Goal: Information Seeking & Learning: Check status

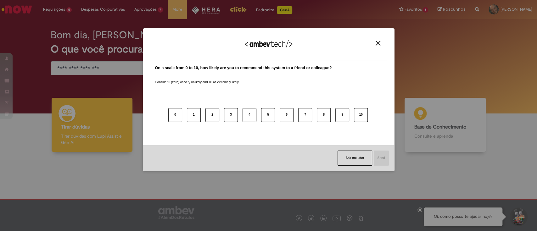
click at [378, 42] on img "Close" at bounding box center [378, 43] width 5 height 5
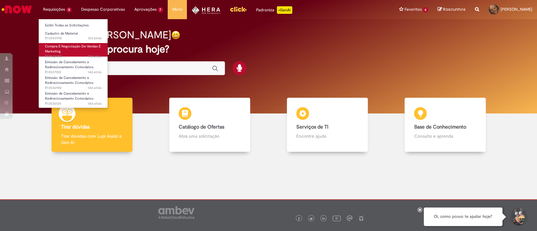
click at [69, 50] on link "Compra E Negociação De Vendas E Marketing 13d atrás 13 dias atrás R13542450" at bounding box center [73, 50] width 69 height 14
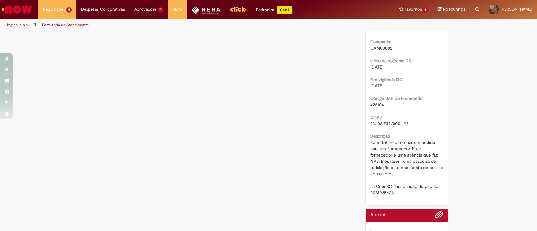
scroll to position [379, 0]
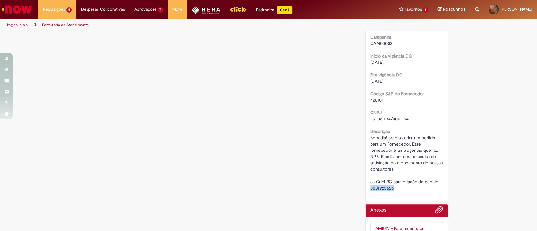
drag, startPoint x: 367, startPoint y: 188, endPoint x: 394, endPoint y: 186, distance: 27.4
click at [394, 186] on div "Bom dia! preciso criar um pedido para um Fornecedor. Esse fornecedor é uma agên…" at bounding box center [407, 163] width 73 height 57
copy span "0081925626"
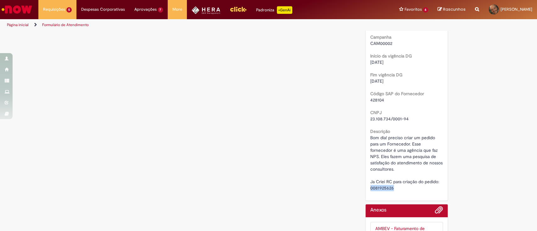
copy span "0081925626"
